Goal: Task Accomplishment & Management: Use online tool/utility

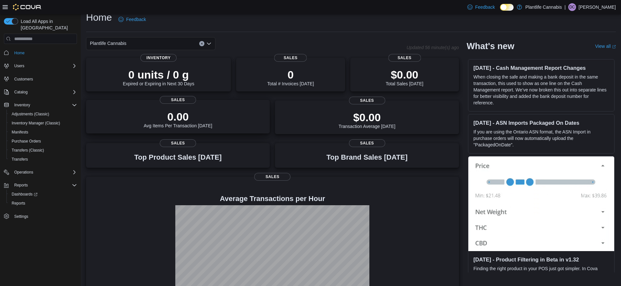
scroll to position [36, 0]
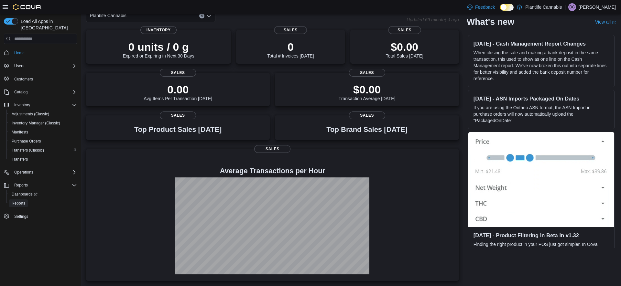
drag, startPoint x: 21, startPoint y: 195, endPoint x: 26, endPoint y: 144, distance: 51.4
click at [21, 201] on span "Reports" at bounding box center [19, 203] width 14 height 5
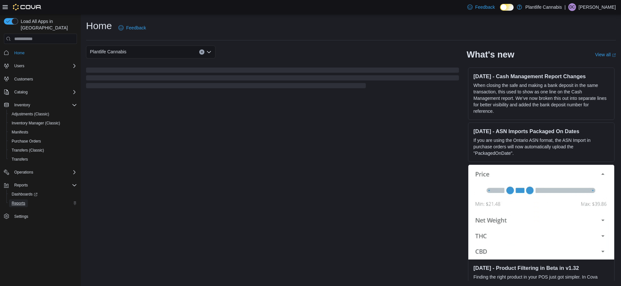
click at [17, 201] on span "Reports" at bounding box center [19, 203] width 14 height 5
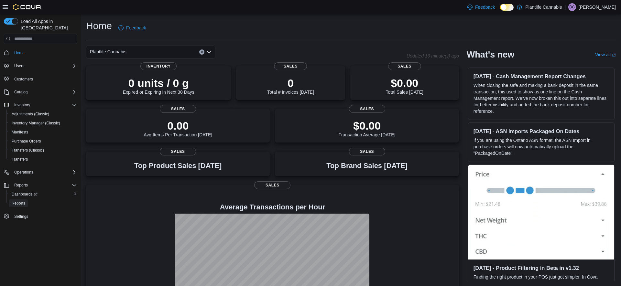
drag, startPoint x: 13, startPoint y: 194, endPoint x: 18, endPoint y: 184, distance: 10.7
click at [13, 200] on span "Reports" at bounding box center [19, 204] width 14 height 8
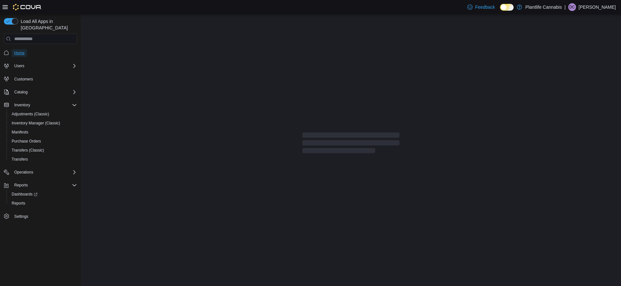
click at [18, 50] on span "Home" at bounding box center [19, 52] width 10 height 5
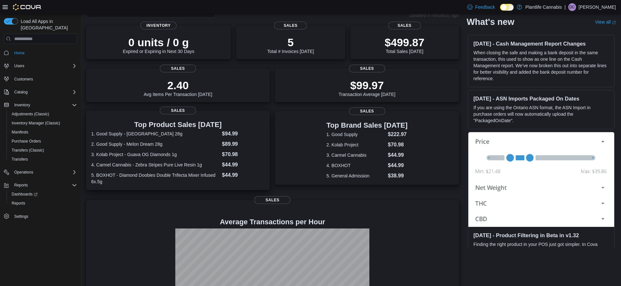
scroll to position [93, 0]
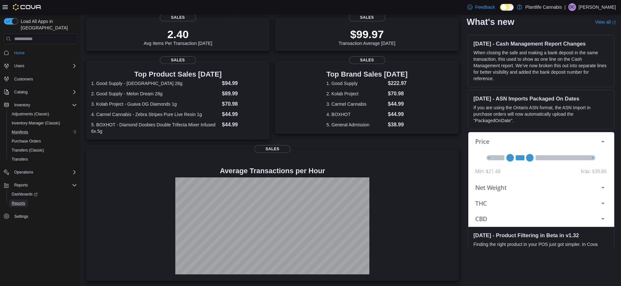
drag, startPoint x: 22, startPoint y: 197, endPoint x: 44, endPoint y: 122, distance: 77.6
click at [22, 201] on span "Reports" at bounding box center [19, 203] width 14 height 5
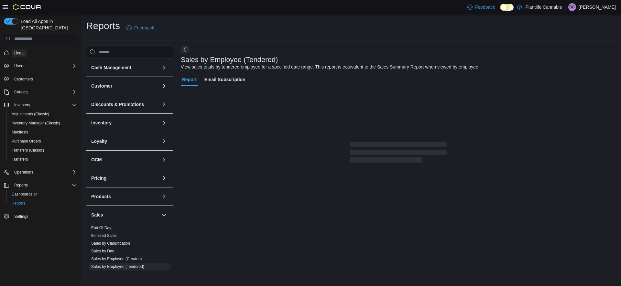
click at [20, 50] on span "Home" at bounding box center [19, 52] width 10 height 5
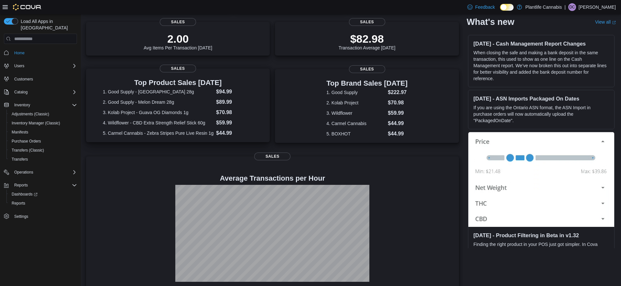
scroll to position [99, 0]
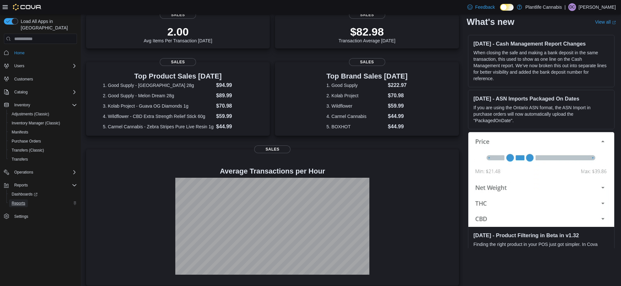
click at [14, 201] on span "Reports" at bounding box center [19, 203] width 14 height 5
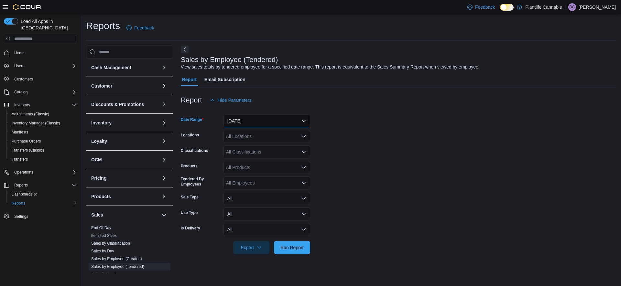
click at [261, 120] on button "[DATE]" at bounding box center [267, 121] width 87 height 13
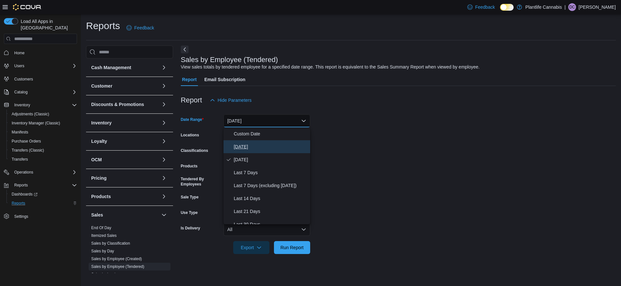
drag, startPoint x: 244, startPoint y: 144, endPoint x: 248, endPoint y: 147, distance: 5.3
click at [244, 144] on span "[DATE]" at bounding box center [271, 147] width 74 height 8
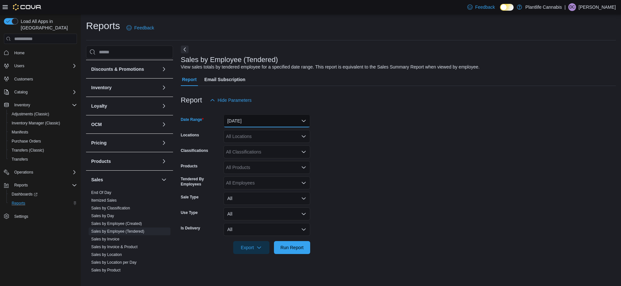
scroll to position [37, 0]
drag, startPoint x: 105, startPoint y: 238, endPoint x: 164, endPoint y: 220, distance: 61.5
click at [106, 238] on link "Sales by Invoice" at bounding box center [105, 238] width 28 height 5
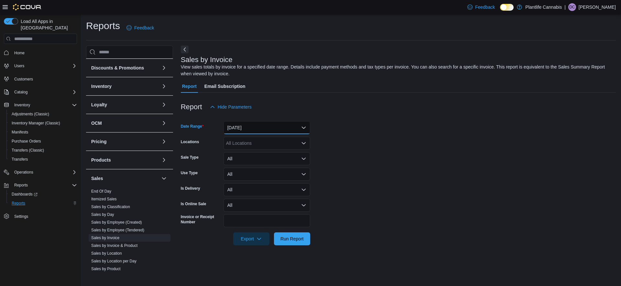
drag, startPoint x: 254, startPoint y: 126, endPoint x: 250, endPoint y: 136, distance: 10.9
click at [253, 128] on button "[DATE]" at bounding box center [267, 127] width 87 height 13
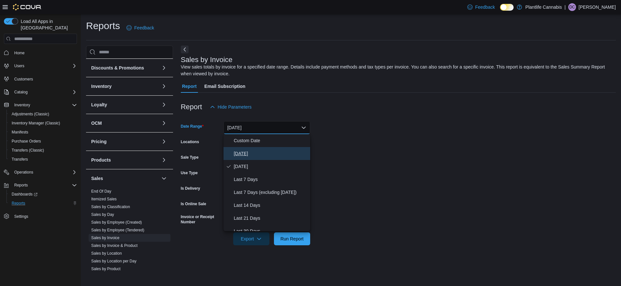
drag, startPoint x: 241, startPoint y: 150, endPoint x: 266, endPoint y: 171, distance: 32.0
click at [242, 152] on span "[DATE]" at bounding box center [271, 154] width 74 height 8
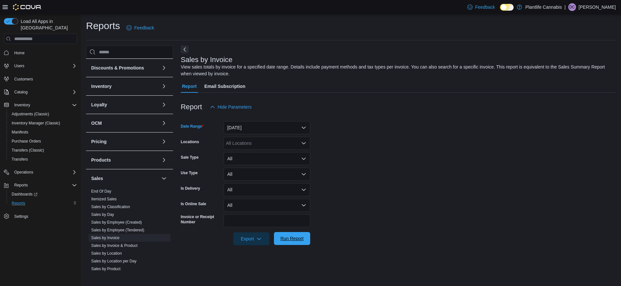
click at [306, 234] on span "Run Report" at bounding box center [292, 238] width 28 height 13
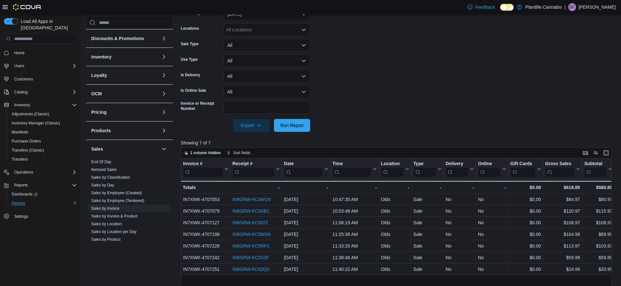
scroll to position [117, 0]
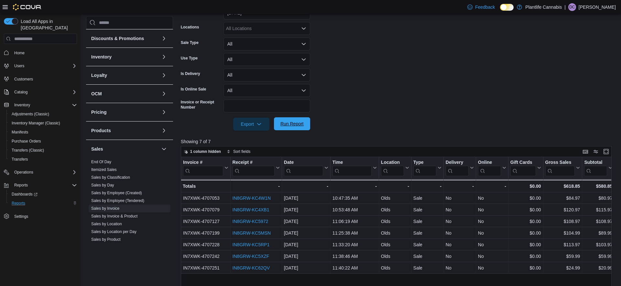
click at [301, 127] on span "Run Report" at bounding box center [292, 123] width 28 height 13
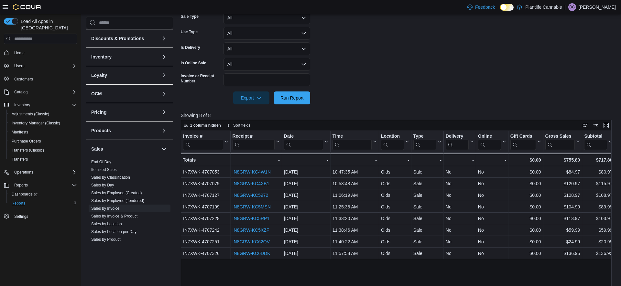
scroll to position [143, 0]
